Goal: Find contact information: Find contact information

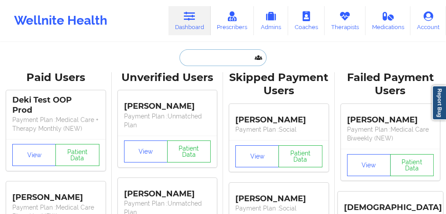
click at [214, 55] on input "text" at bounding box center [223, 57] width 87 height 17
paste input "Compared to last week, the numbers are decreasing. Although new items are added…"
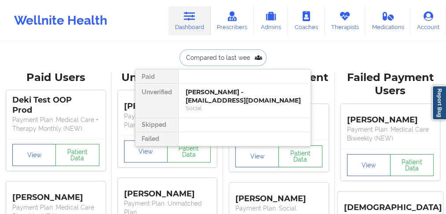
scroll to position [0, 466]
click at [218, 58] on input "Compared to last week, the numbers are decreasing. Although new items are added…" at bounding box center [223, 57] width 87 height 17
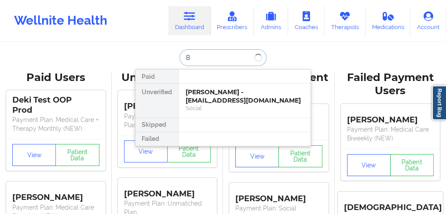
scroll to position [0, 0]
type input "Bu"
click at [219, 96] on div "[PERSON_NAME] - [EMAIL_ADDRESS][DOMAIN_NAME]" at bounding box center [245, 96] width 118 height 16
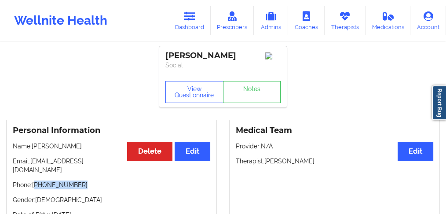
drag, startPoint x: 67, startPoint y: 176, endPoint x: 37, endPoint y: 174, distance: 30.4
click at [37, 180] on p "Phone: [PHONE_NUMBER]" at bounding box center [112, 184] width 198 height 9
click at [66, 148] on p "Name: [PERSON_NAME]" at bounding box center [112, 146] width 198 height 9
copy p "[PERSON_NAME]"
